Goal: Check status: Check status

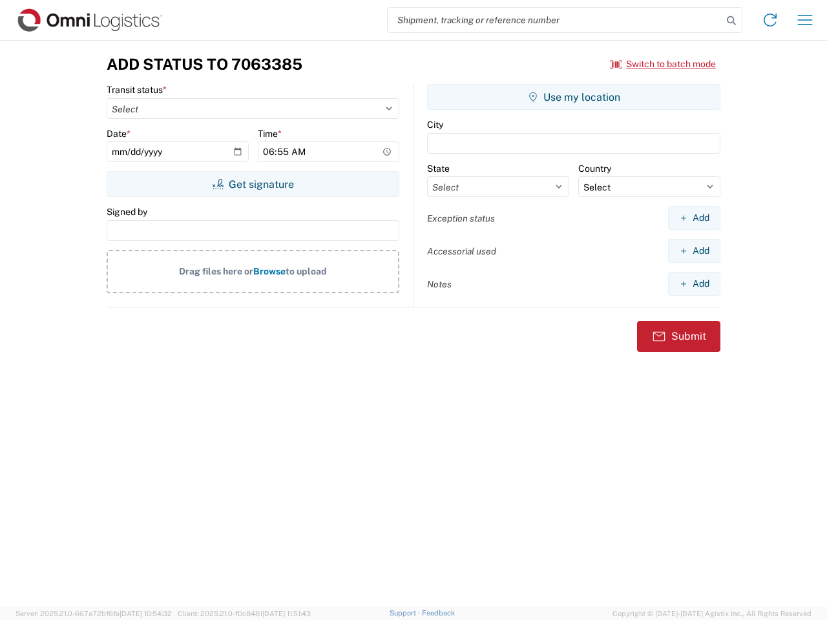
click at [555, 20] on input "search" at bounding box center [555, 20] width 335 height 25
click at [732, 21] on icon at bounding box center [732, 21] width 18 height 18
click at [770, 20] on icon at bounding box center [770, 20] width 21 height 21
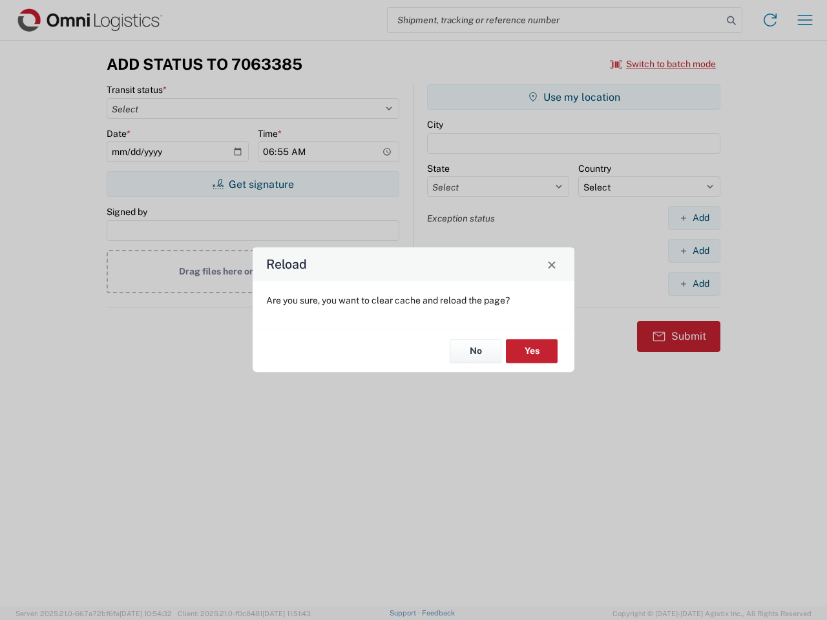
click at [805, 20] on div "Reload Are you sure, you want to clear cache and reload the page? No Yes" at bounding box center [413, 310] width 827 height 620
click at [664, 64] on div "Reload Are you sure, you want to clear cache and reload the page? No Yes" at bounding box center [413, 310] width 827 height 620
click at [253, 184] on div "Reload Are you sure, you want to clear cache and reload the page? No Yes" at bounding box center [413, 310] width 827 height 620
click at [574, 97] on div "Reload Are you sure, you want to clear cache and reload the page? No Yes" at bounding box center [413, 310] width 827 height 620
click at [694, 218] on div "Reload Are you sure, you want to clear cache and reload the page? No Yes" at bounding box center [413, 310] width 827 height 620
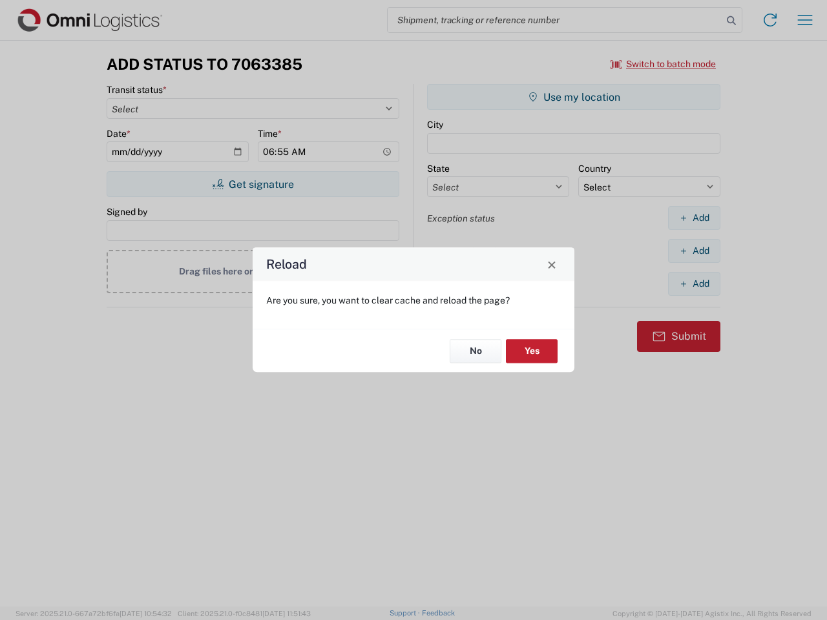
click at [694, 251] on div "Reload Are you sure, you want to clear cache and reload the page? No Yes" at bounding box center [413, 310] width 827 height 620
click at [694, 284] on div "Reload Are you sure, you want to clear cache and reload the page? No Yes" at bounding box center [413, 310] width 827 height 620
